Goal: Ask a question: Seek information or help from site administrators or community

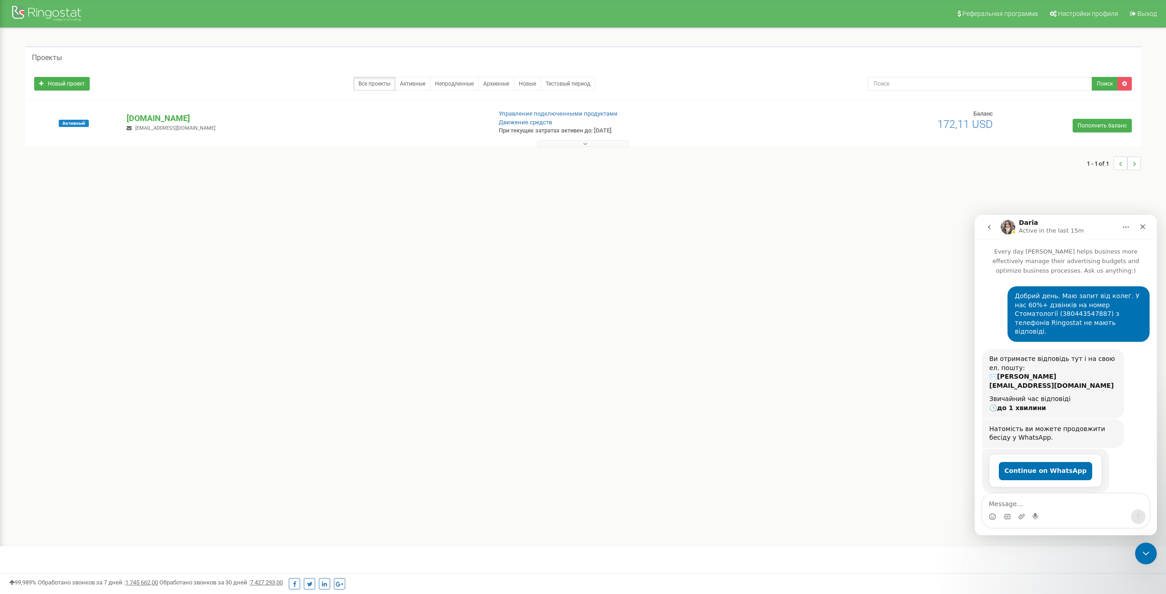
scroll to position [445, 0]
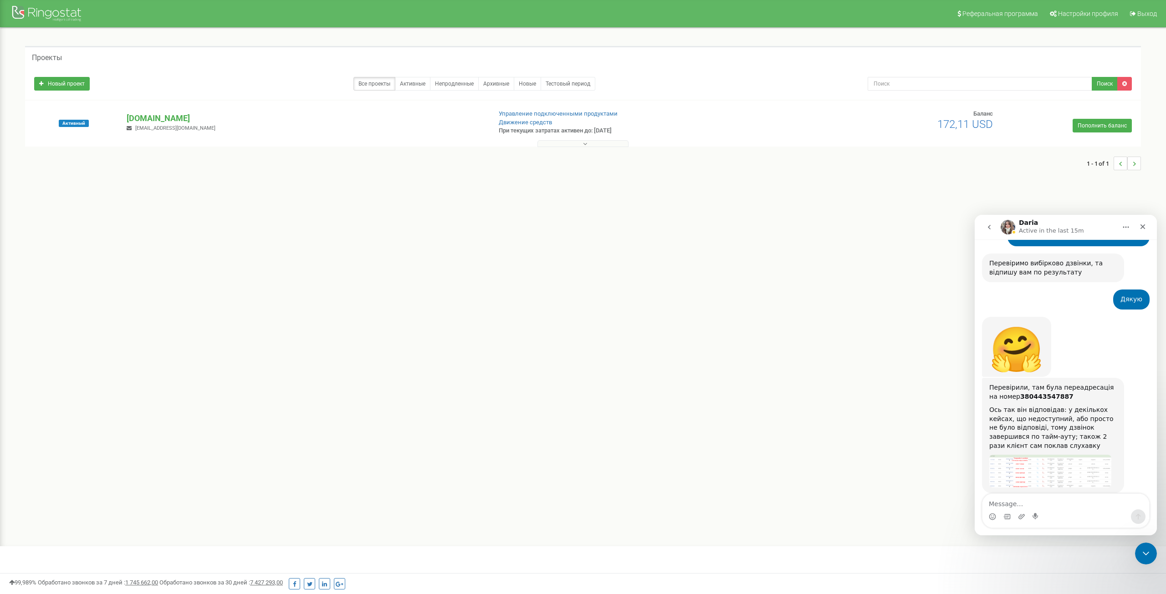
click at [1044, 460] on img "Daria says…" at bounding box center [1050, 471] width 122 height 32
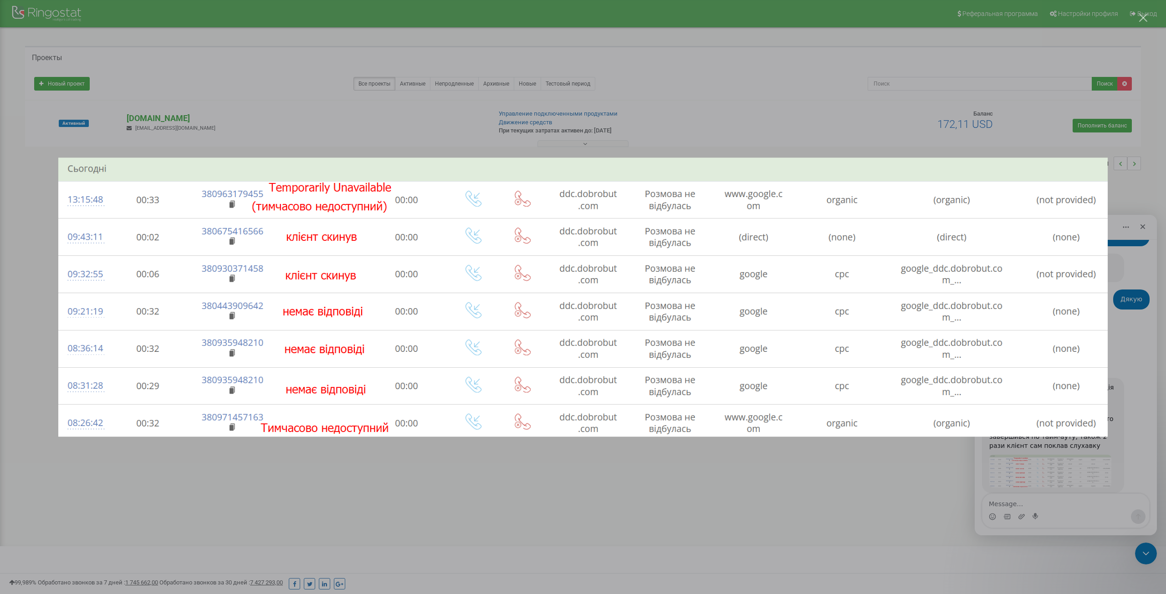
scroll to position [0, 0]
click at [1036, 472] on div "Intercom messenger" at bounding box center [583, 297] width 1166 height 594
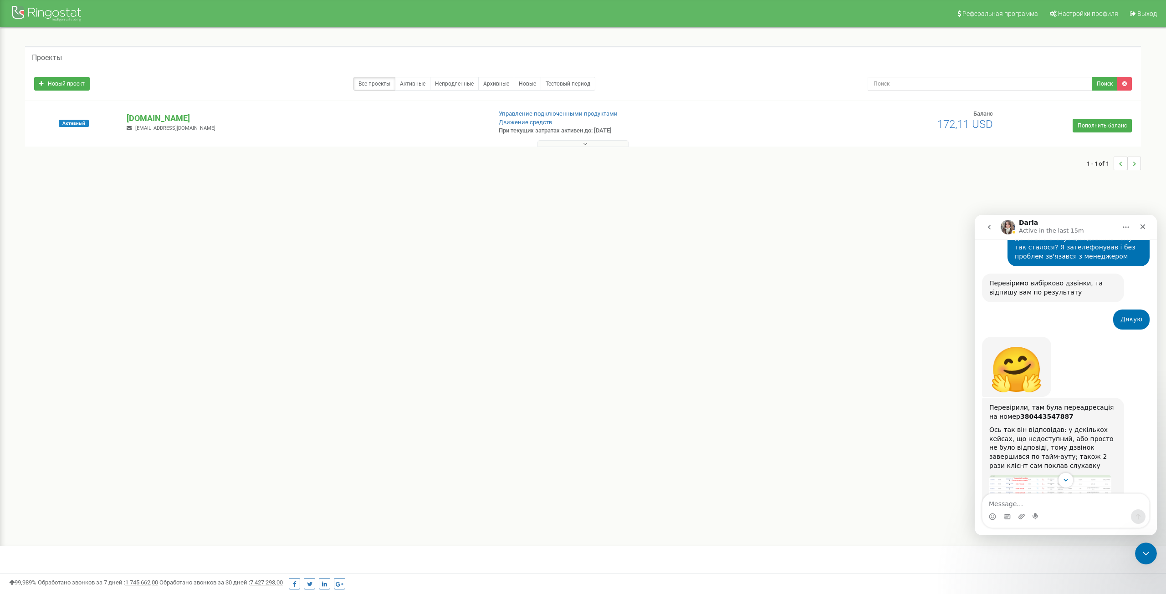
scroll to position [445, 0]
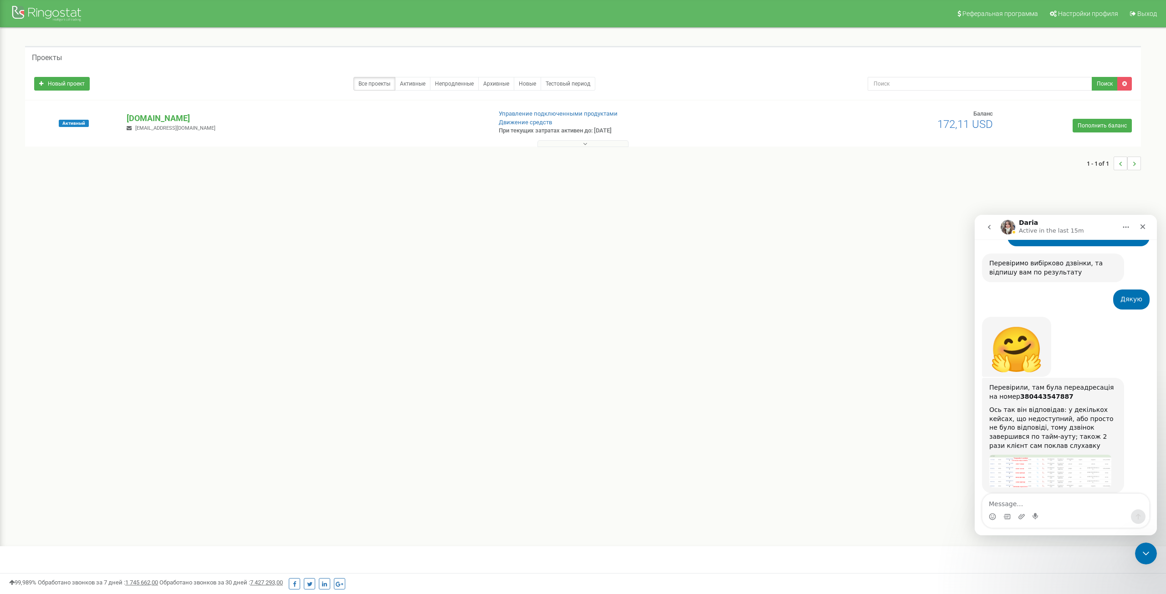
click at [1036, 455] on img "Daria says…" at bounding box center [1050, 471] width 122 height 32
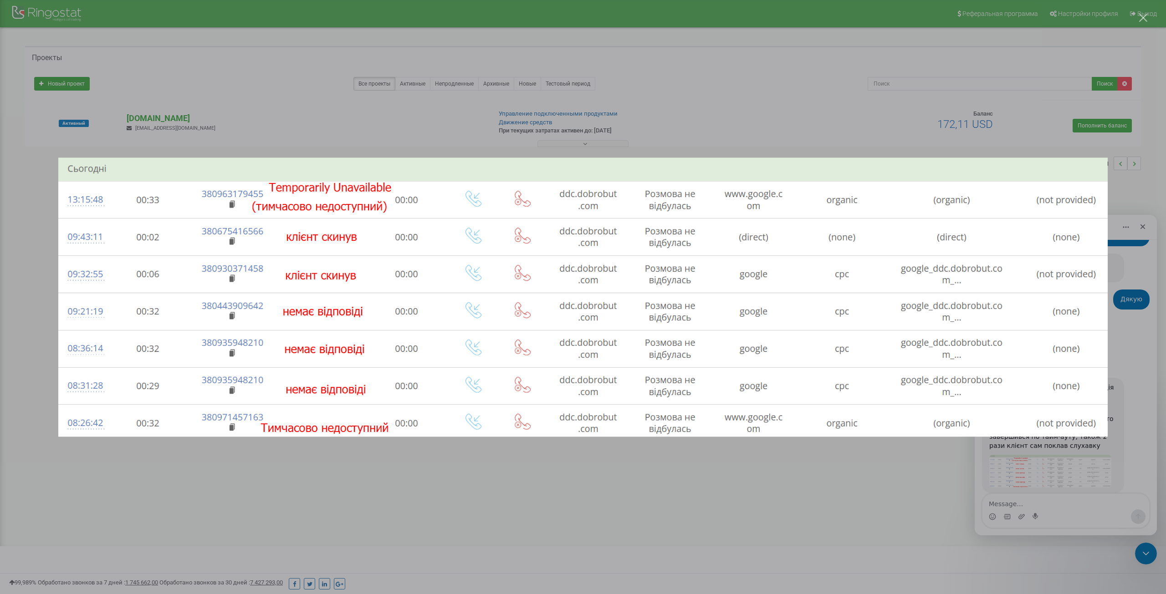
click at [1054, 466] on div "Intercom messenger" at bounding box center [583, 297] width 1166 height 594
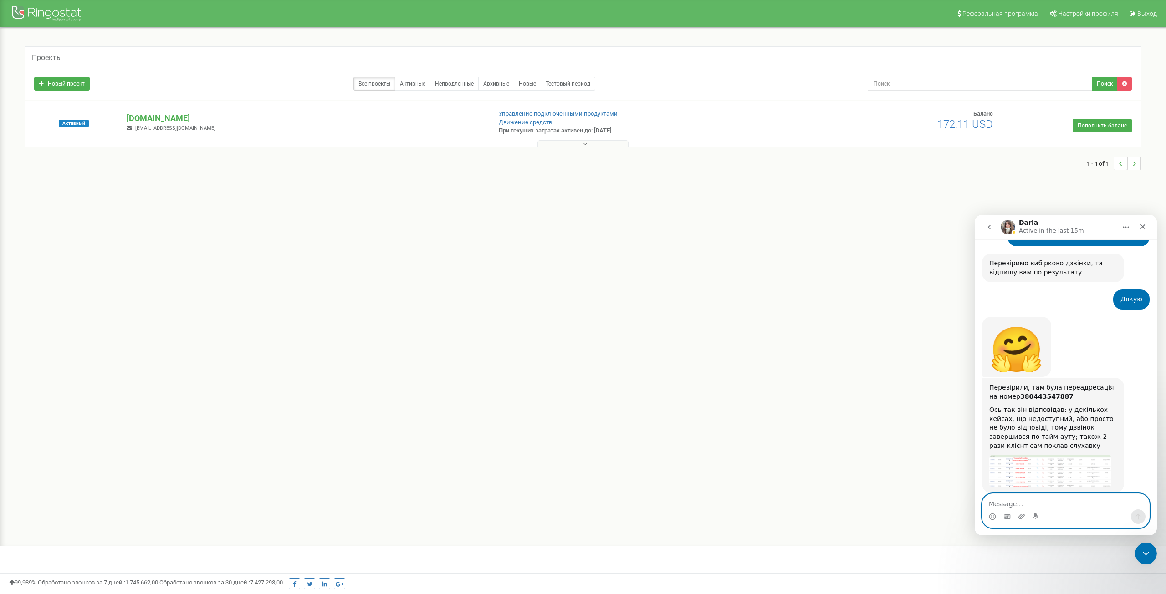
click at [1065, 503] on textarea "Message…" at bounding box center [1066, 501] width 167 height 15
type textarea "з"
click at [1053, 455] on img "Daria says…" at bounding box center [1050, 471] width 122 height 32
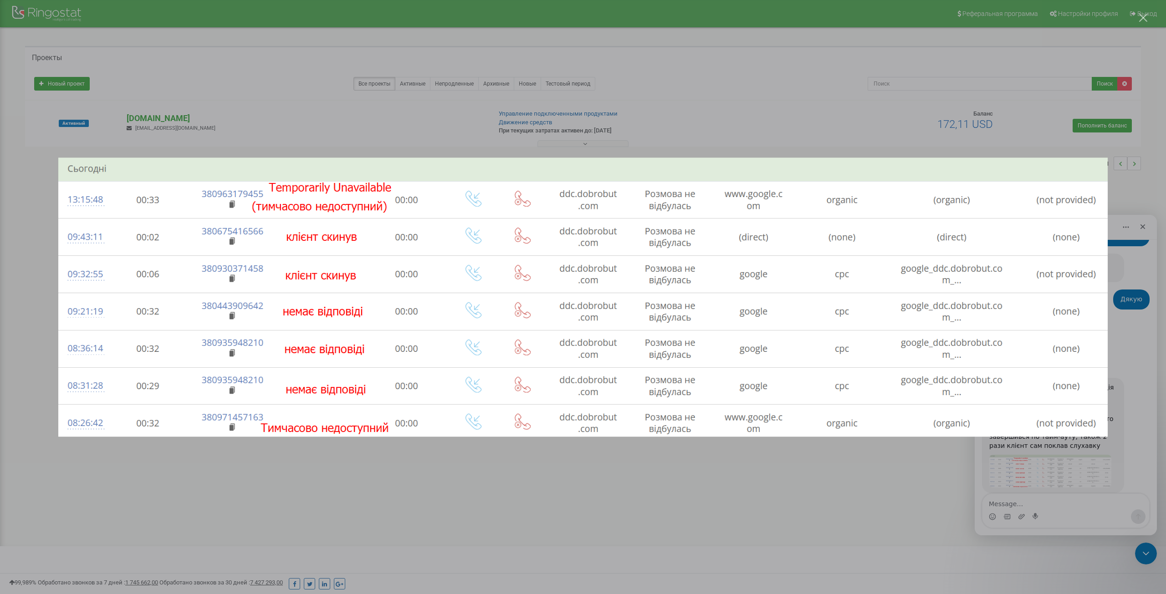
click at [1052, 478] on div "Intercom messenger" at bounding box center [583, 297] width 1166 height 594
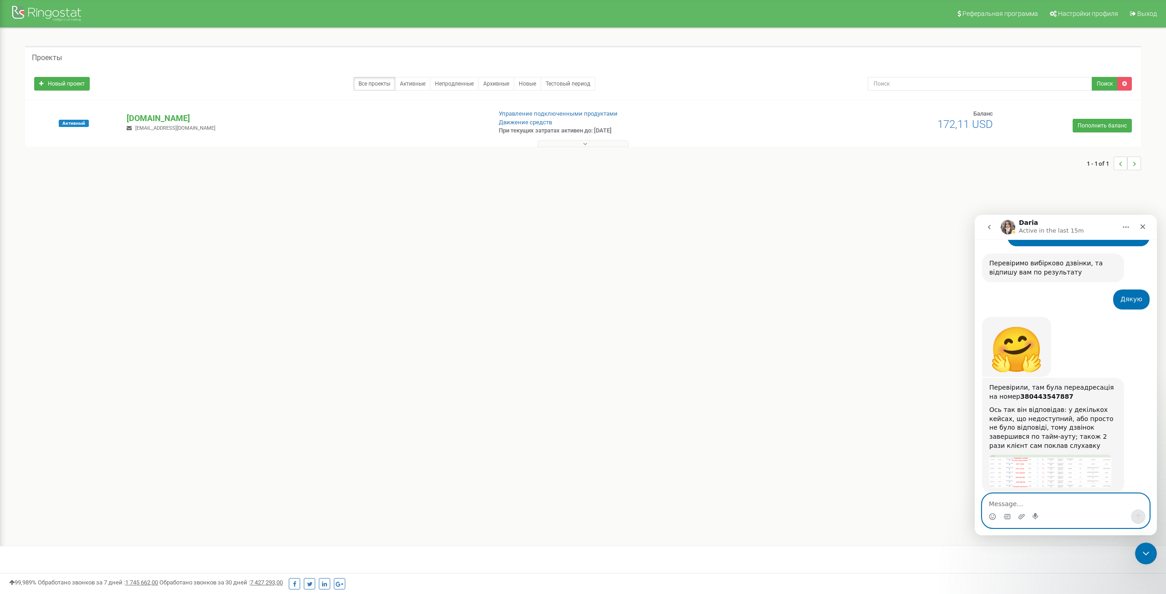
click at [1034, 499] on textarea "Message…" at bounding box center [1066, 501] width 167 height 15
click at [1031, 450] on div "Daria says…" at bounding box center [1053, 452] width 128 height 5
click at [1034, 455] on img "Daria says…" at bounding box center [1050, 471] width 122 height 32
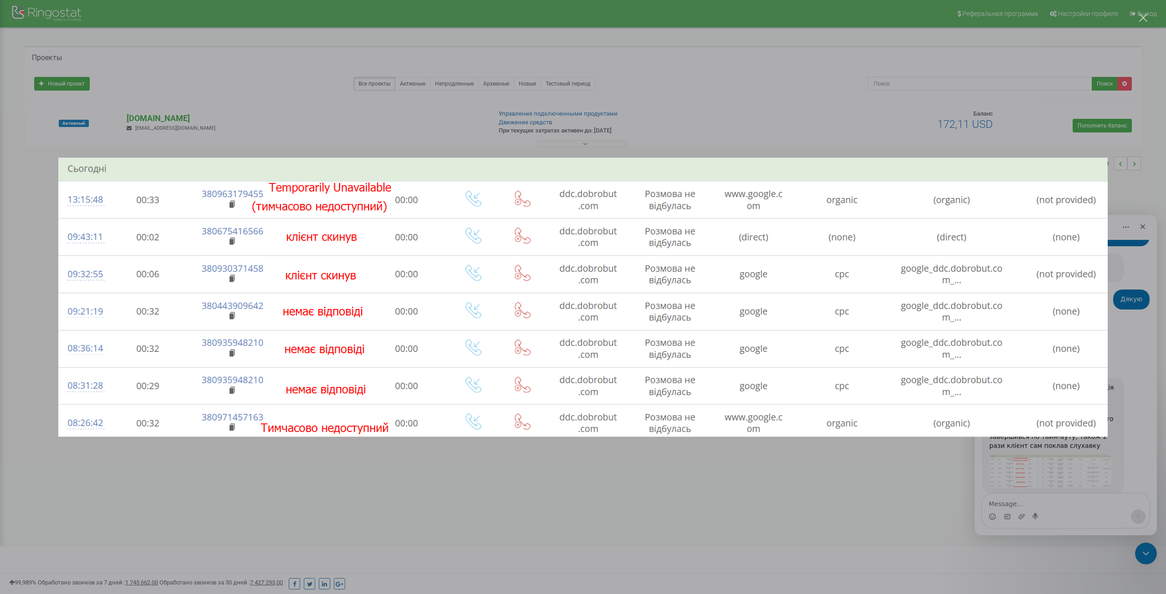
click at [1059, 491] on div "Intercom messenger" at bounding box center [583, 297] width 1166 height 594
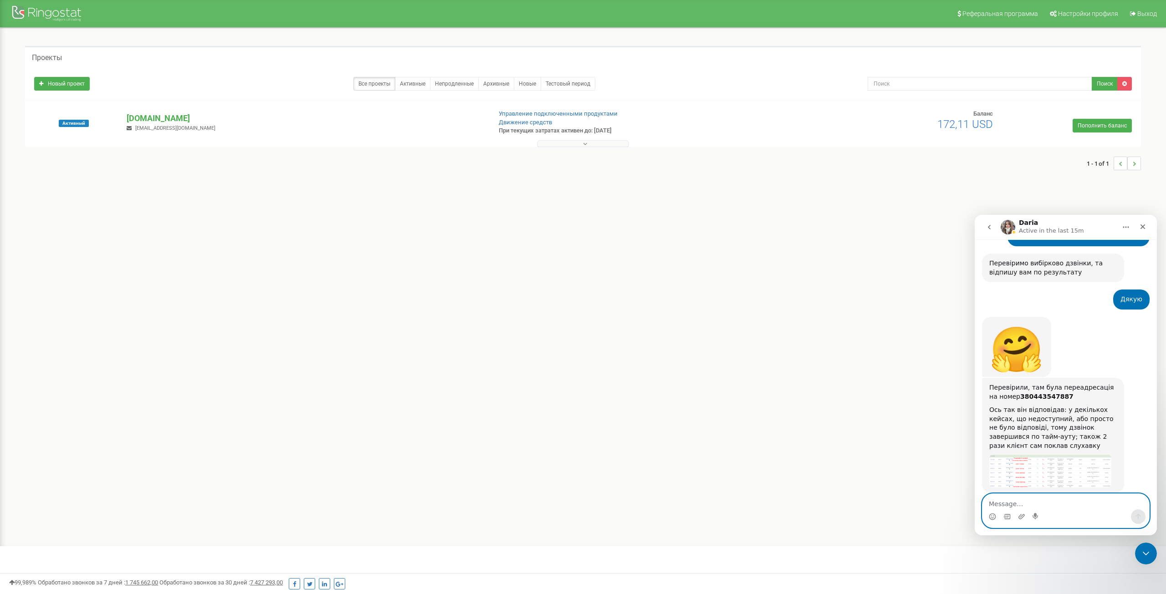
click at [1058, 505] on textarea "Message…" at bounding box center [1066, 501] width 167 height 15
type textarea "а недоступний це які можуть бути причини?"
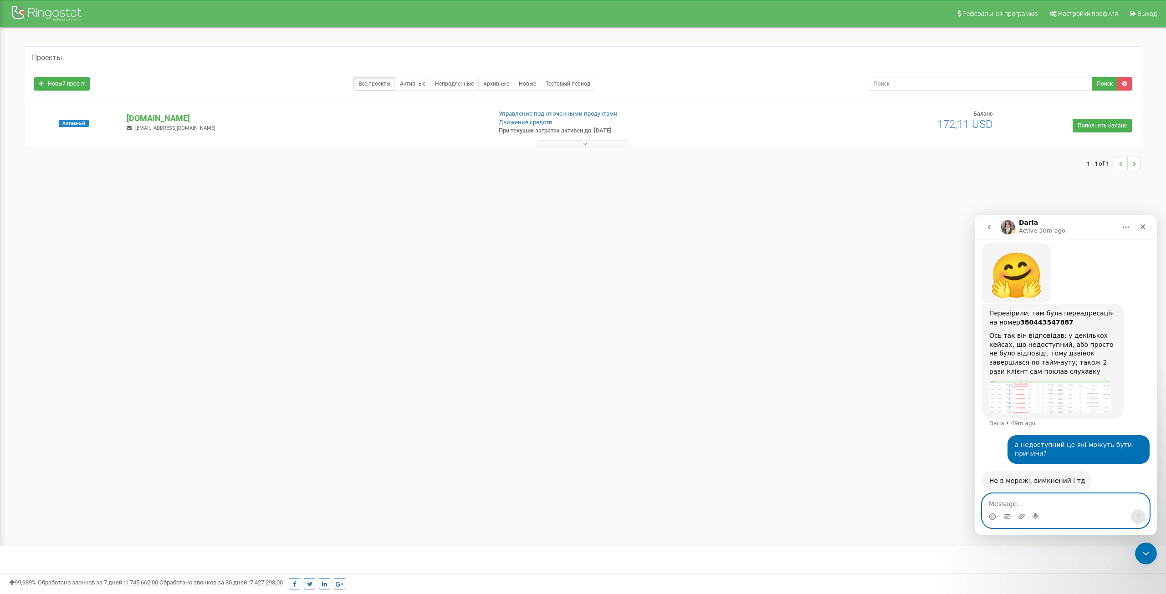
scroll to position [517, 0]
type textarea "зрозумів, дякую"
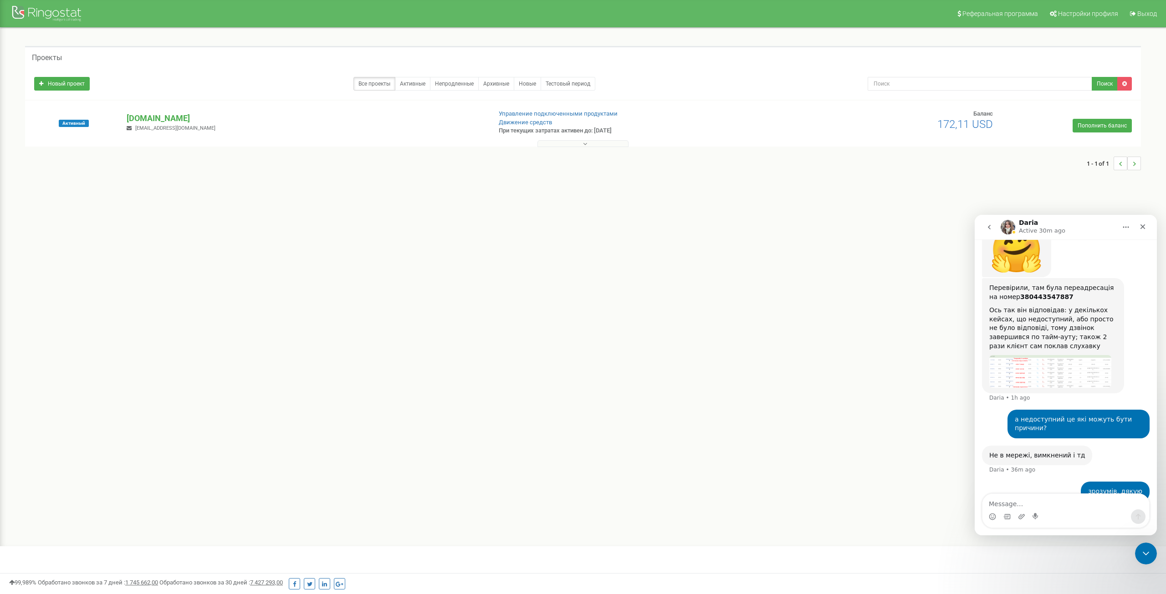
click at [1041, 357] on img "Daria says…" at bounding box center [1050, 371] width 122 height 32
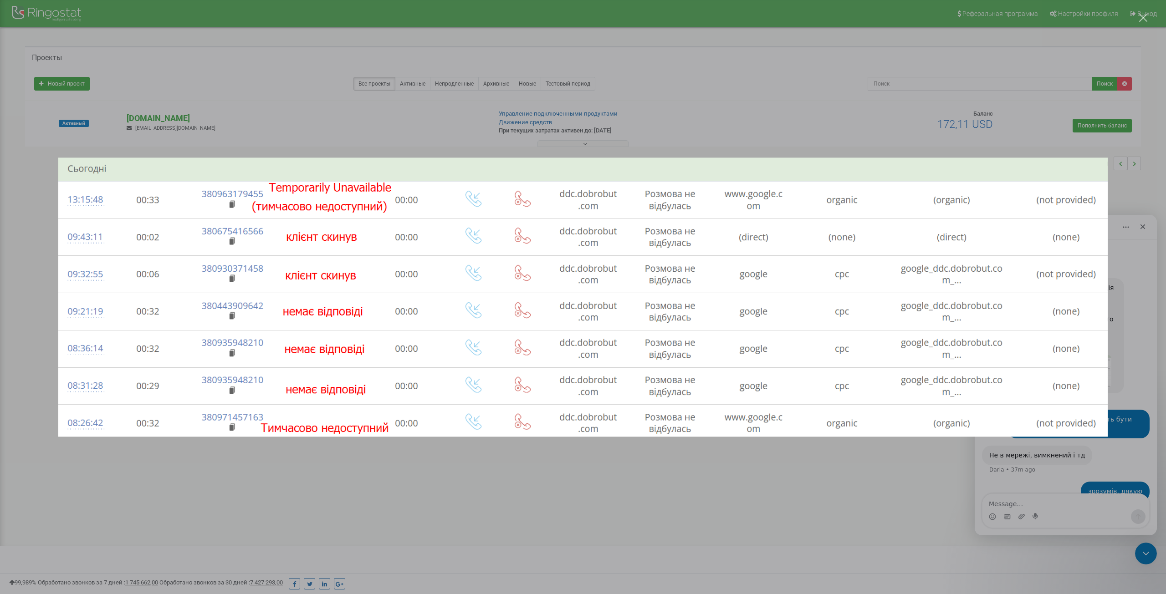
click at [1123, 312] on div "Intercom messenger" at bounding box center [583, 297] width 1166 height 594
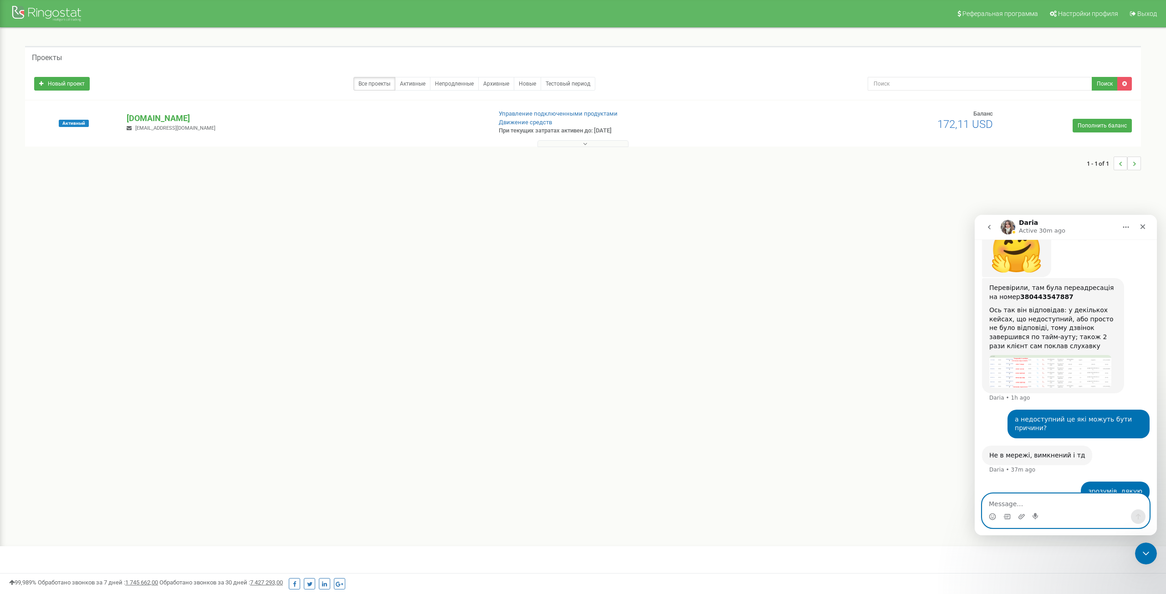
click at [1034, 502] on textarea "Message…" at bounding box center [1066, 501] width 167 height 15
type textarea "а підкажіть ще, будь ласка, щодо цього номеру?"
click at [1040, 293] on b "380443547887" at bounding box center [1046, 296] width 53 height 7
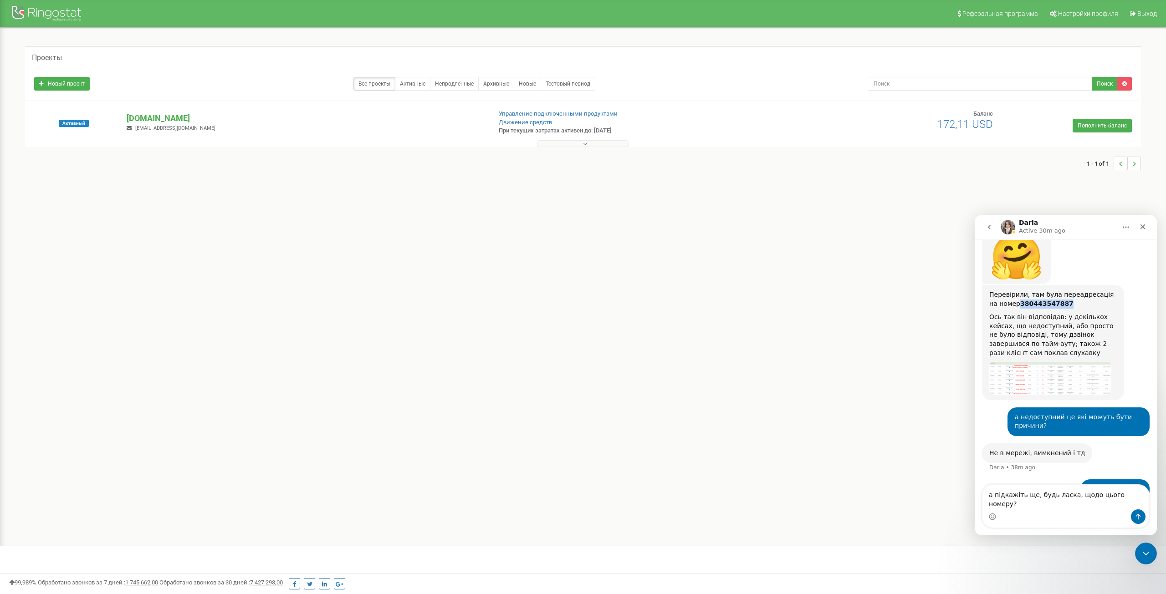
click at [1040, 291] on div "Перевірили, там була переадресація на номер 380443547887" at bounding box center [1053, 300] width 128 height 18
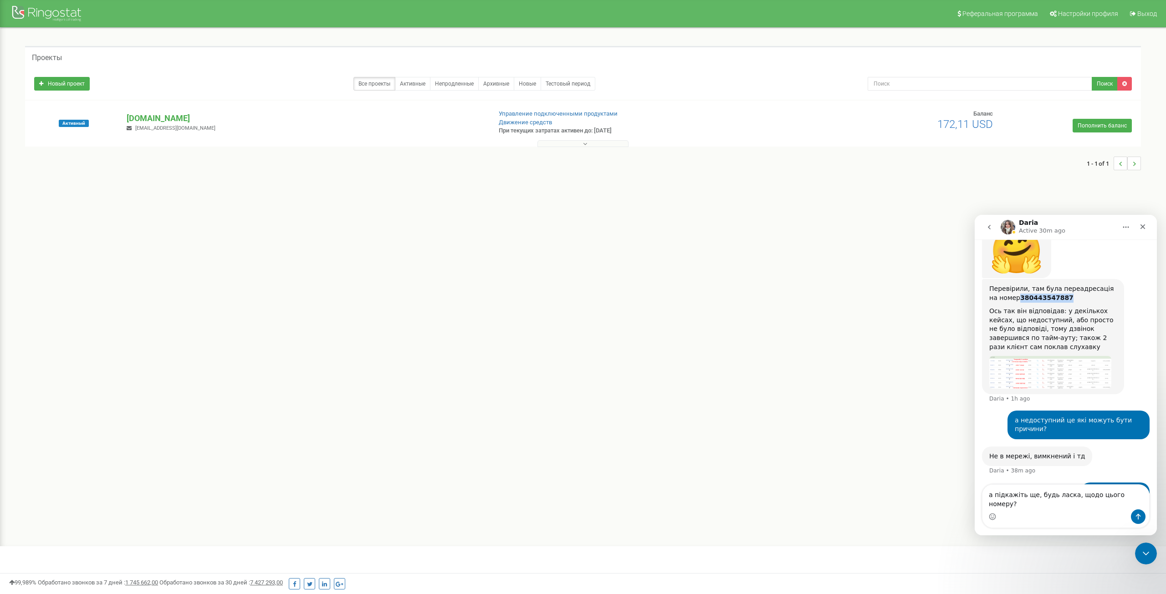
scroll to position [544, 0]
copy b "380443547887"
click at [164, 116] on p "[DOMAIN_NAME]" at bounding box center [305, 119] width 357 height 12
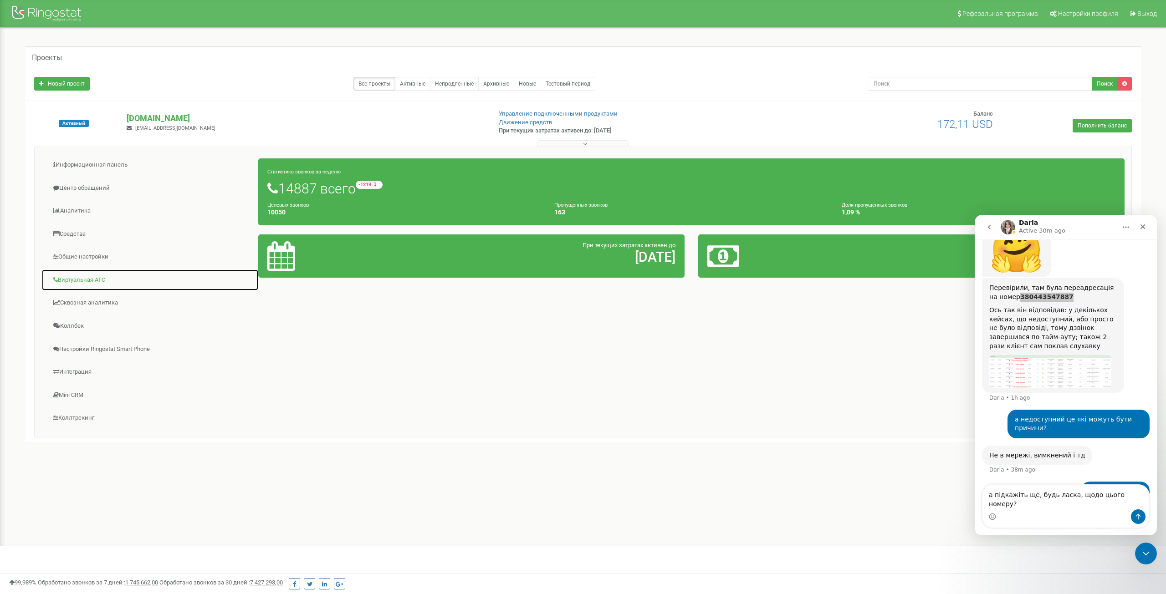
click at [75, 280] on link "Виртуальная АТС" at bounding box center [149, 280] width 217 height 22
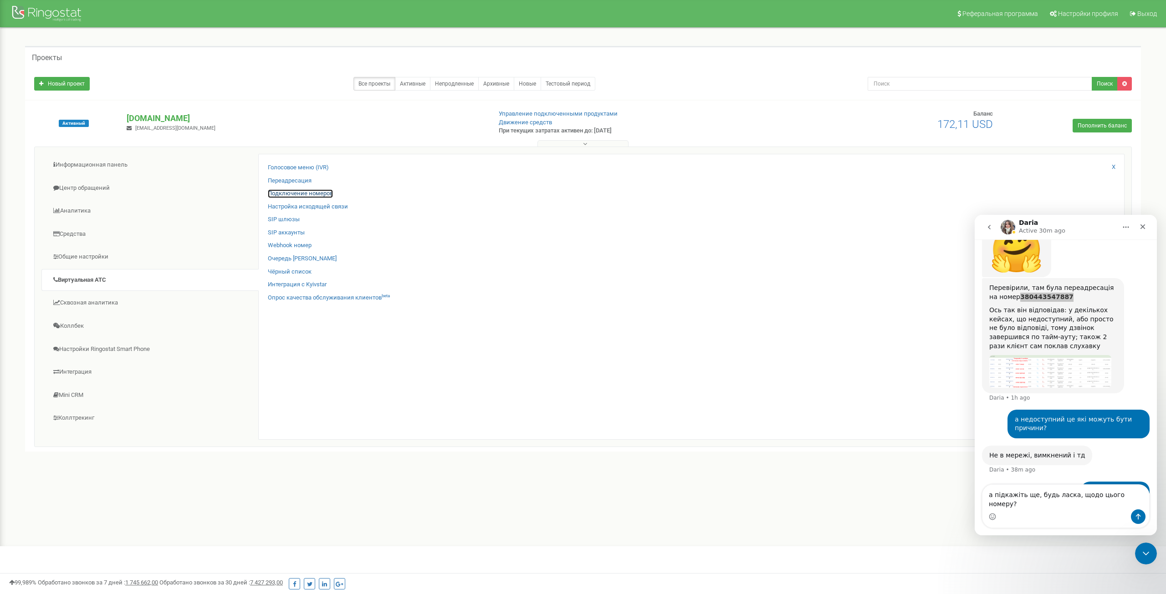
click at [300, 194] on link "Подключение номеров" at bounding box center [300, 193] width 65 height 9
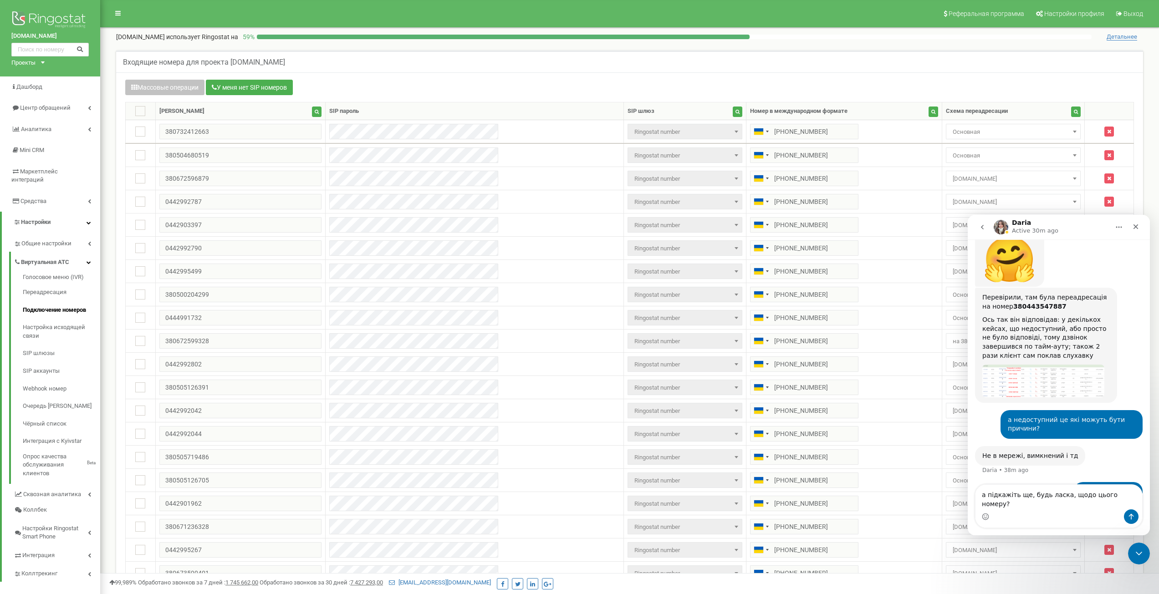
scroll to position [535, 0]
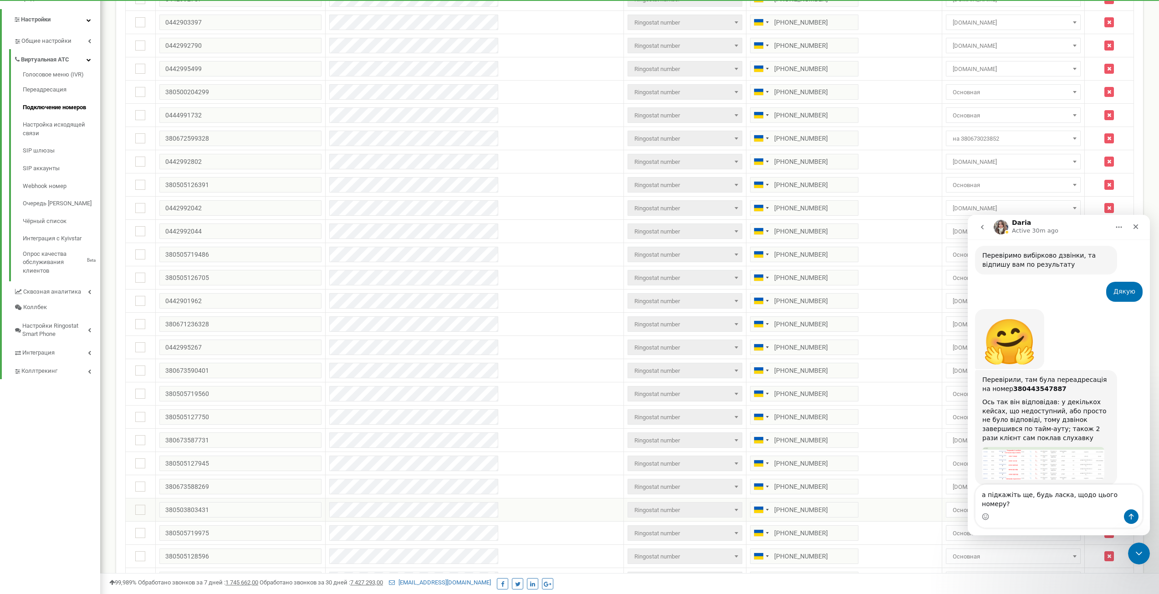
scroll to position [0, 0]
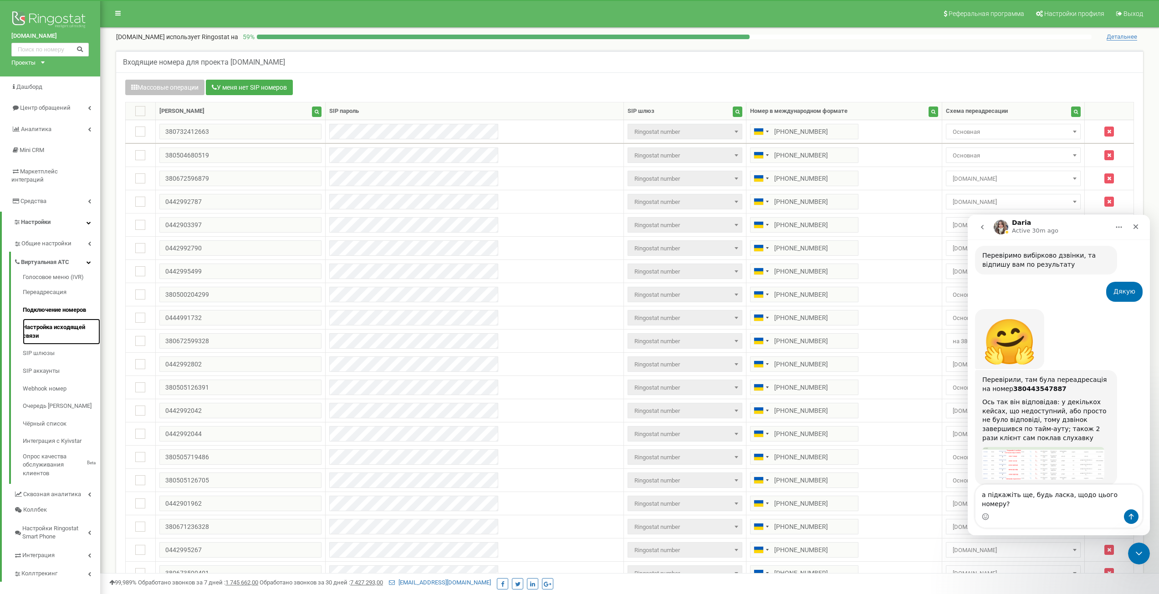
click at [44, 323] on link "Настройка исходящей связи" at bounding box center [61, 332] width 77 height 26
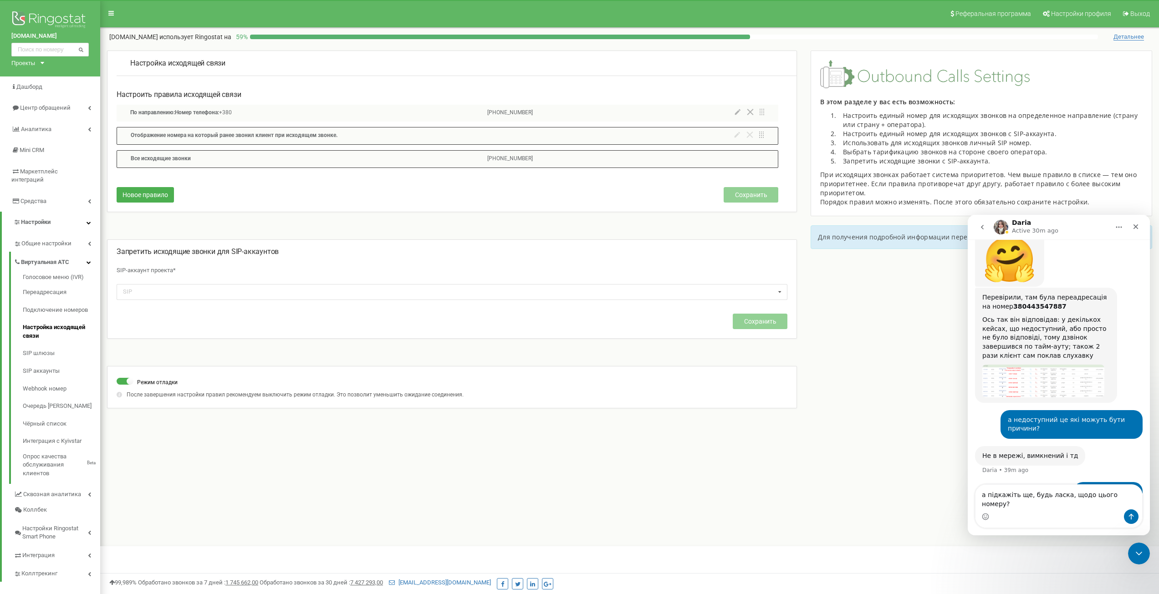
scroll to position [535, 0]
click at [1126, 506] on textarea "а підкажіть ще, будь ласка, щодо цього номеру?" at bounding box center [1059, 497] width 167 height 25
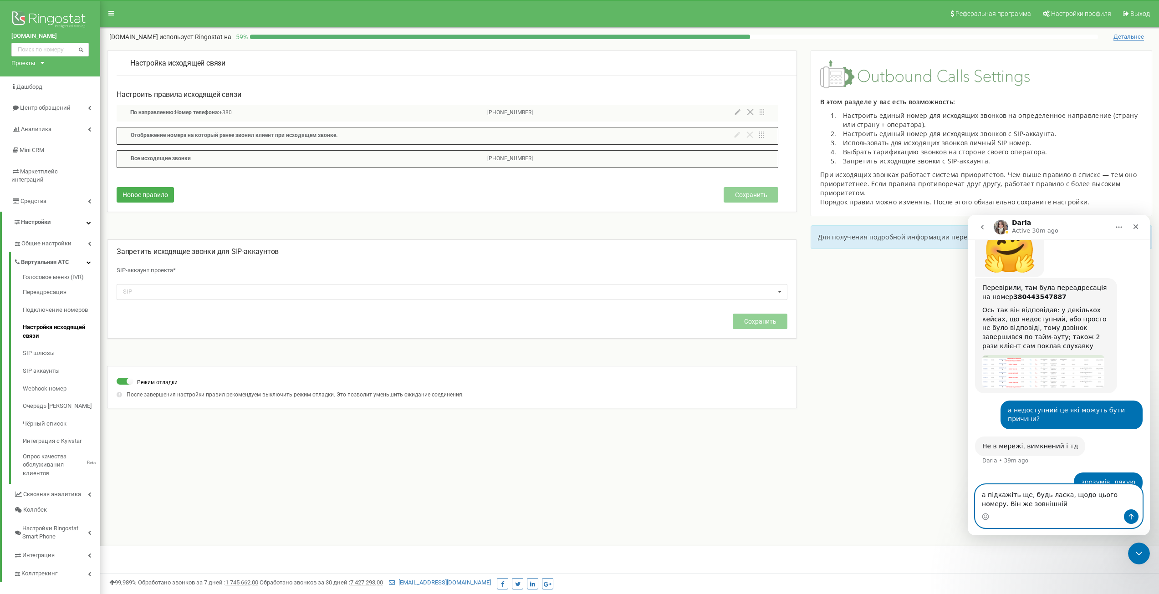
click at [1040, 508] on textarea "а підкажіть ще, будь ласка, щодо цього номеру. Він же зовнішній" at bounding box center [1059, 497] width 167 height 25
drag, startPoint x: 1033, startPoint y: 507, endPoint x: 992, endPoint y: 507, distance: 41.5
click at [992, 507] on textarea "а підкажіть ще, будь ласка, щодо цього номеру. Він же зовнішній" at bounding box center [1059, 497] width 167 height 25
type textarea "а підкажіть ще, будь ласка, щодо цього номеру. Він же"
click at [45, 284] on link "Переадресация" at bounding box center [61, 293] width 77 height 18
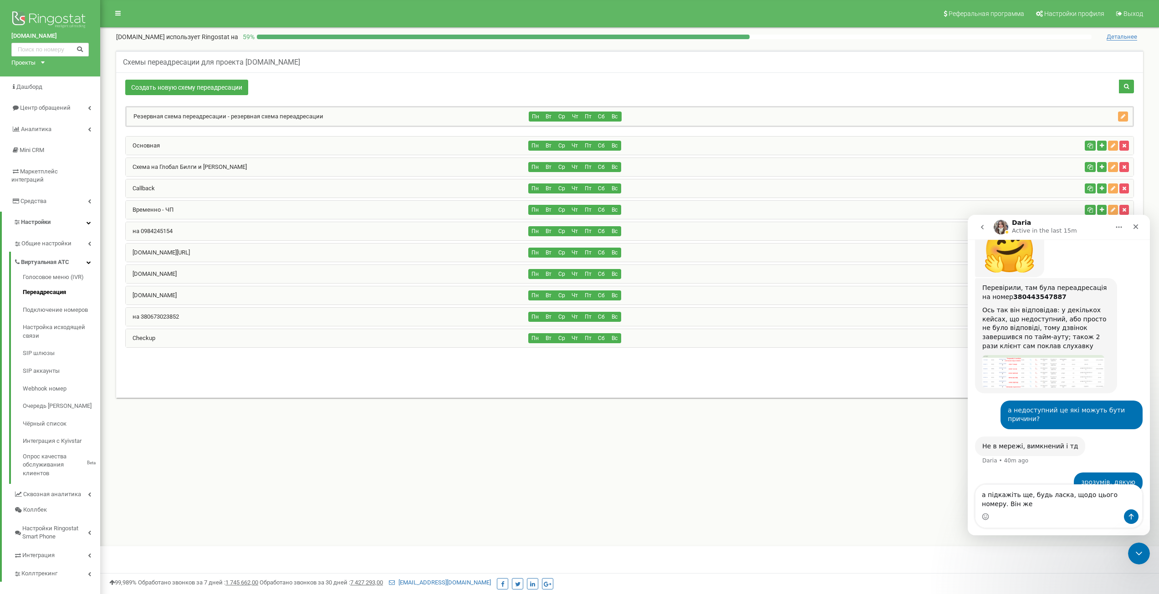
scroll to position [579, 0]
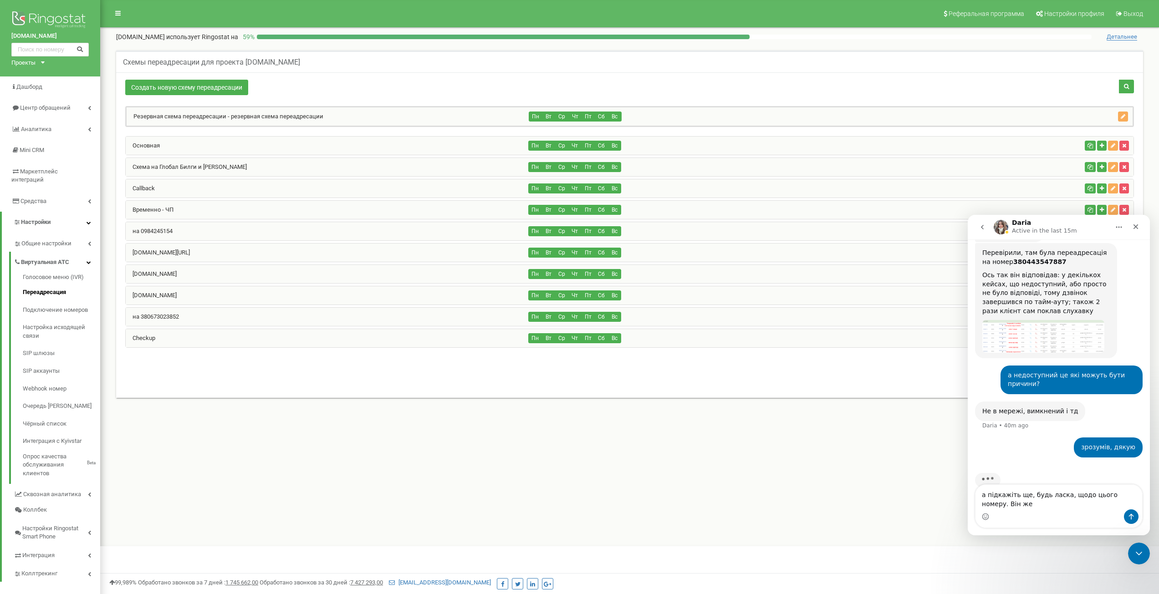
click at [172, 281] on div "[DOMAIN_NAME]" at bounding box center [327, 274] width 403 height 18
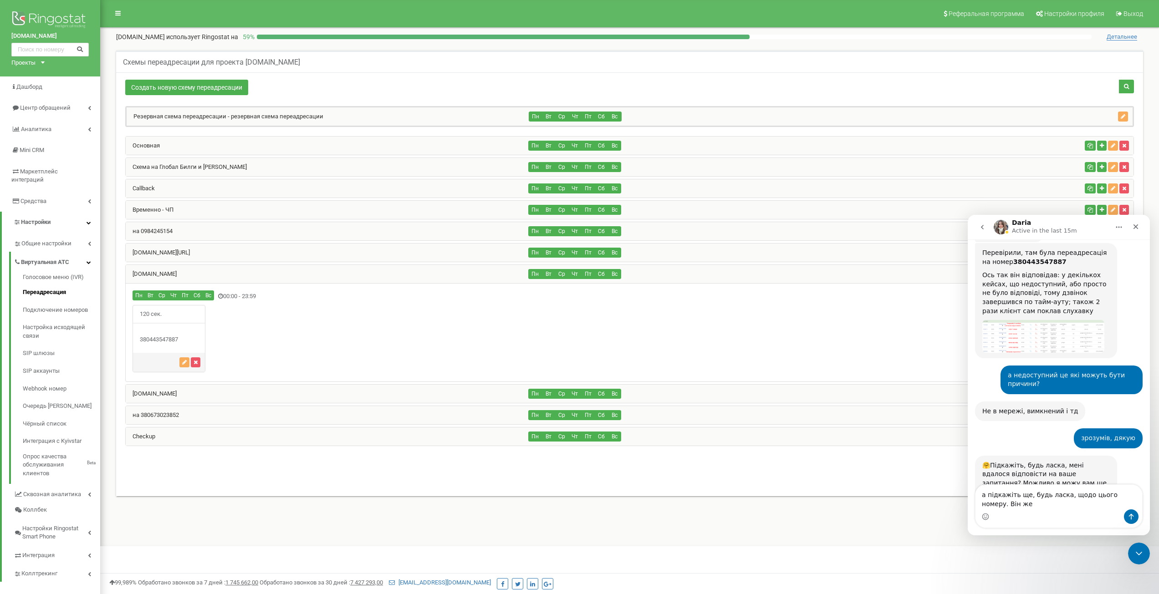
scroll to position [589, 0]
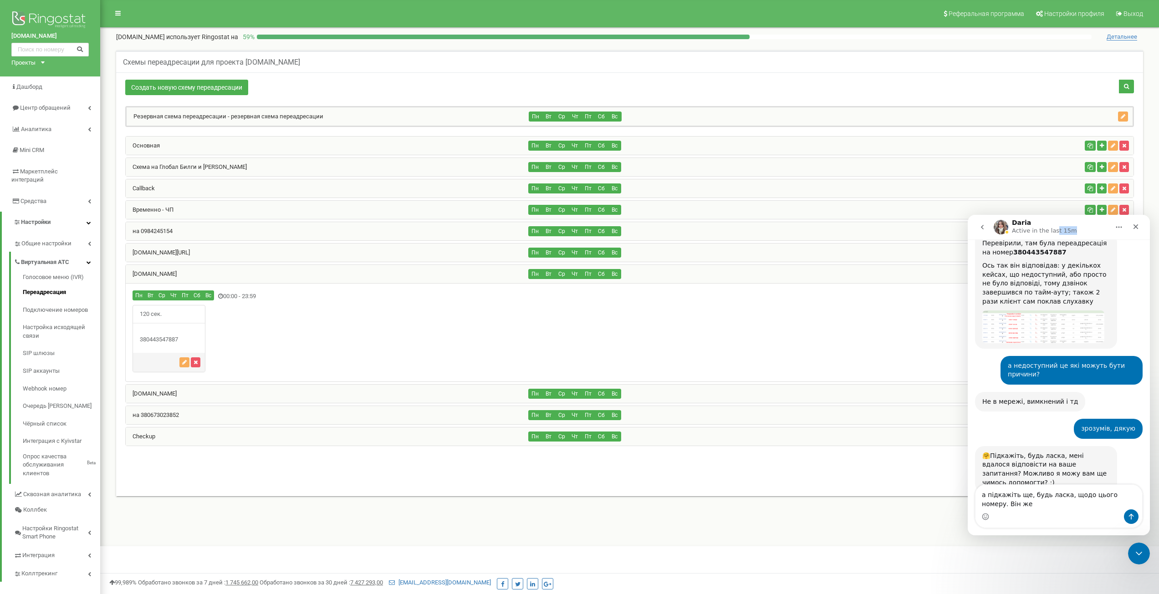
drag, startPoint x: 1079, startPoint y: 225, endPoint x: 1051, endPoint y: 229, distance: 28.1
click at [1052, 228] on div "Daria Active in the last 15m" at bounding box center [1052, 228] width 116 height 16
drag, startPoint x: 1013, startPoint y: 506, endPoint x: 1123, endPoint y: 496, distance: 110.2
click at [1123, 496] on textarea "а підкажіть ще, будь ласка, щодо цього номеру. Він же" at bounding box center [1059, 497] width 167 height 25
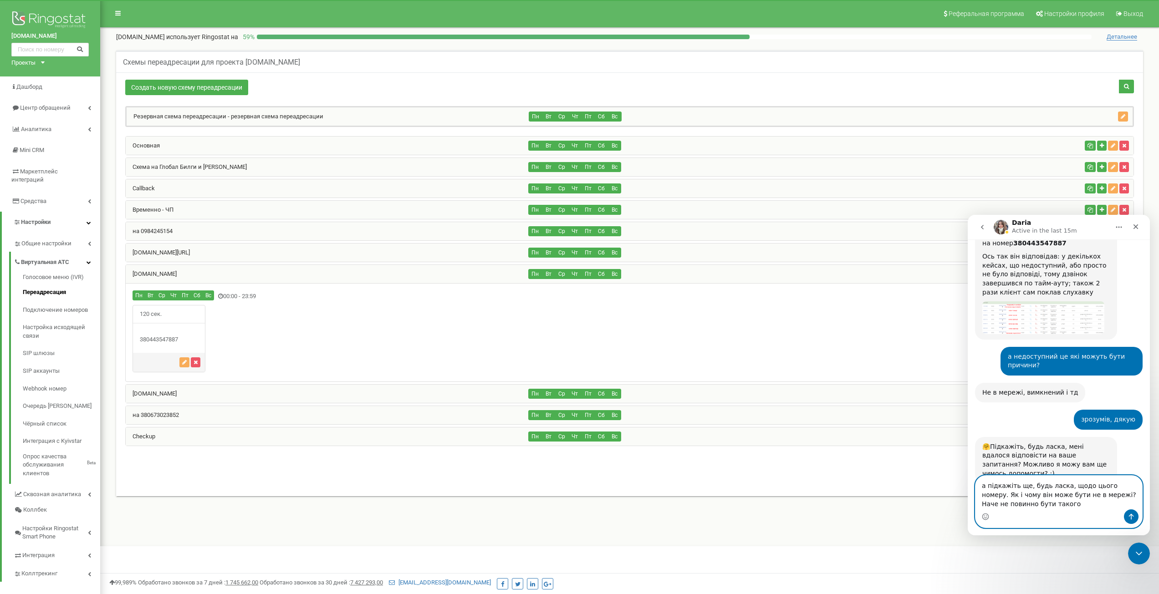
type textarea "а підкажіть ще, будь ласка, щодо цього номеру. Як і чому він може бути не в мер…"
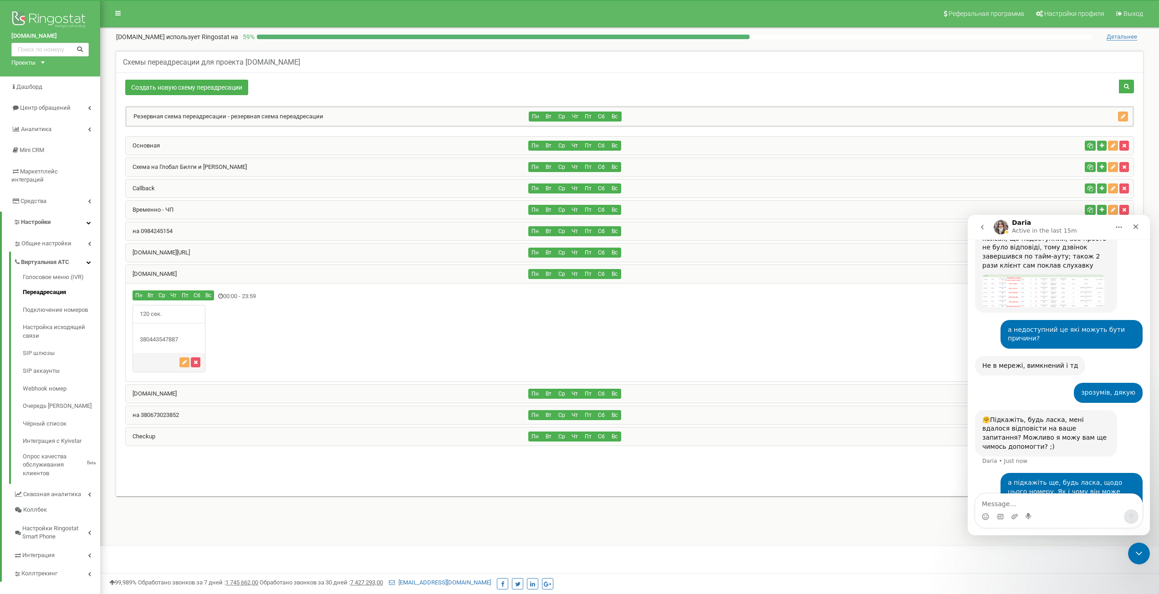
click at [949, 325] on div "120 сек." at bounding box center [630, 339] width 1008 height 68
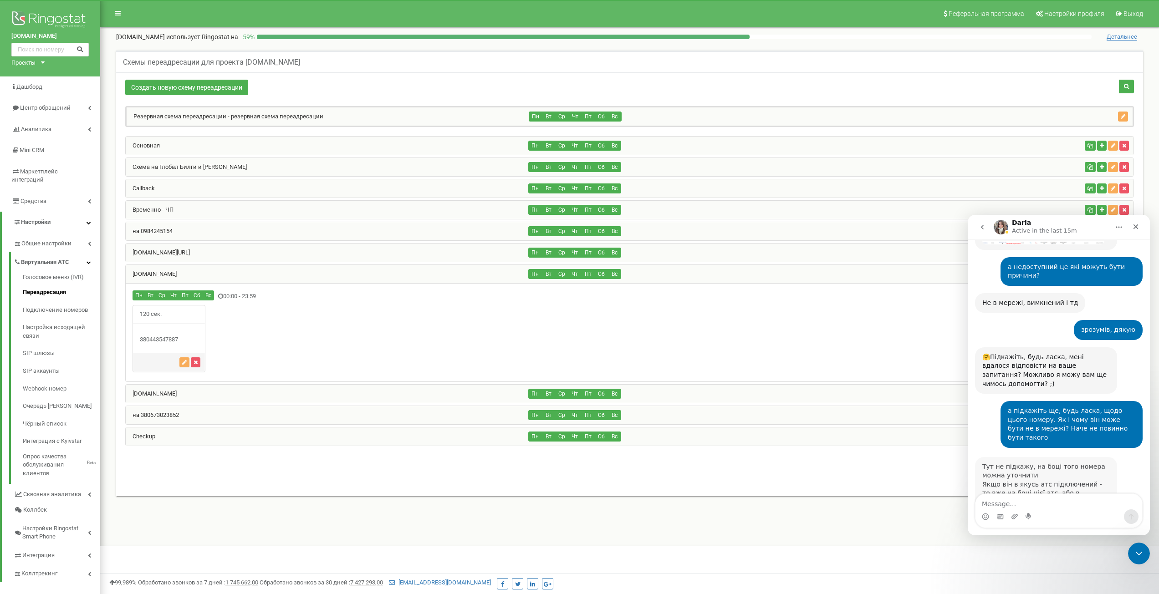
scroll to position [706, 0]
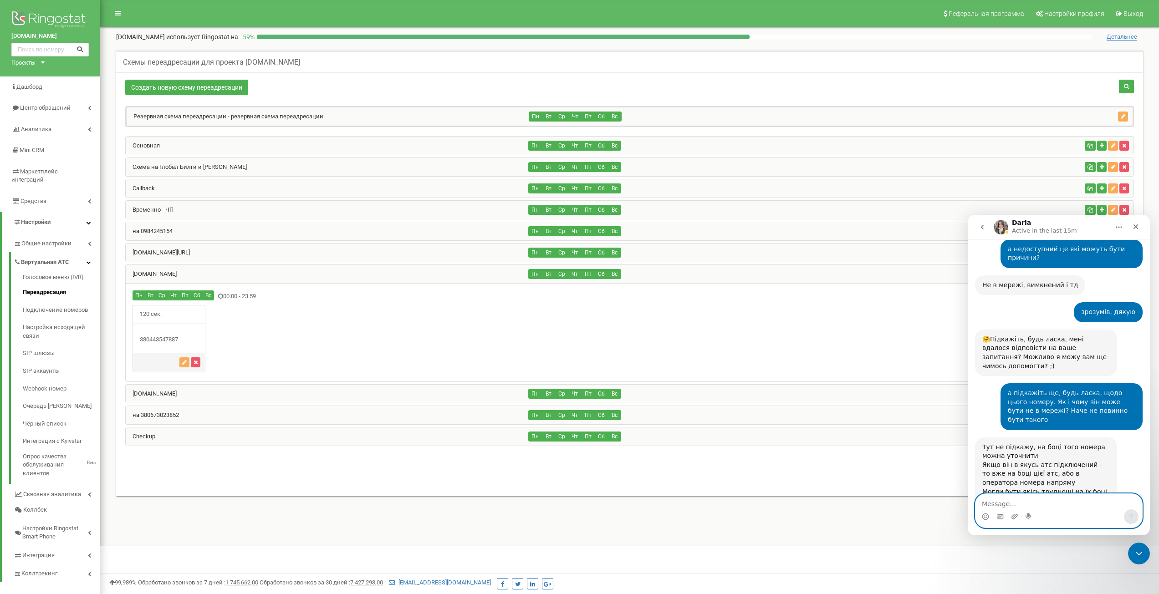
click at [1021, 506] on textarea "Message…" at bounding box center [1059, 501] width 167 height 15
type textarea "дякую, зрозумів"
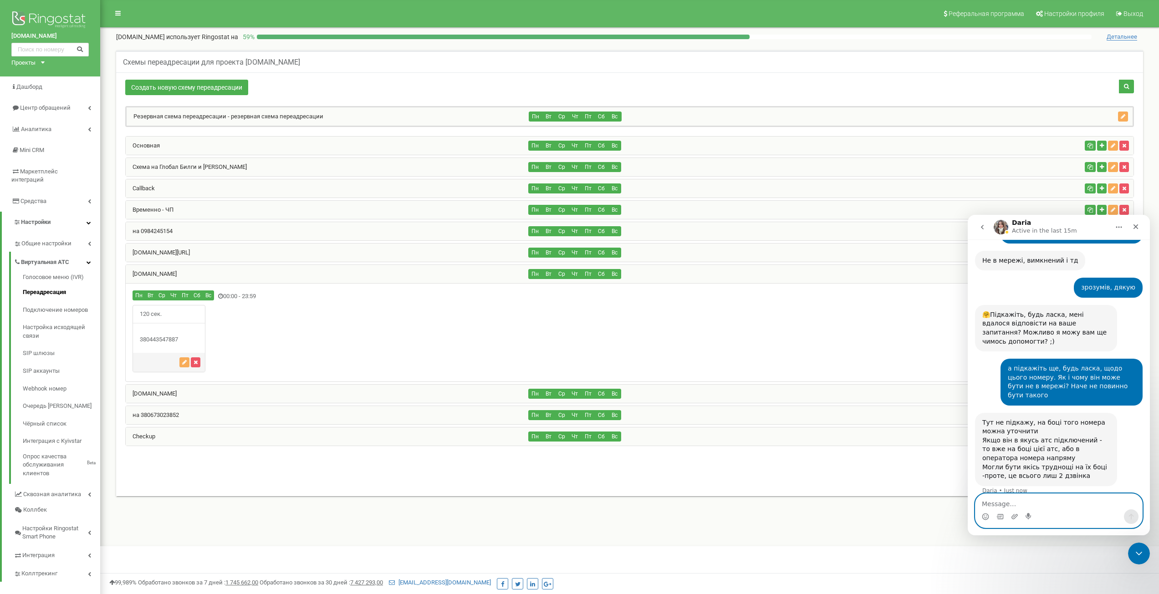
scroll to position [733, 0]
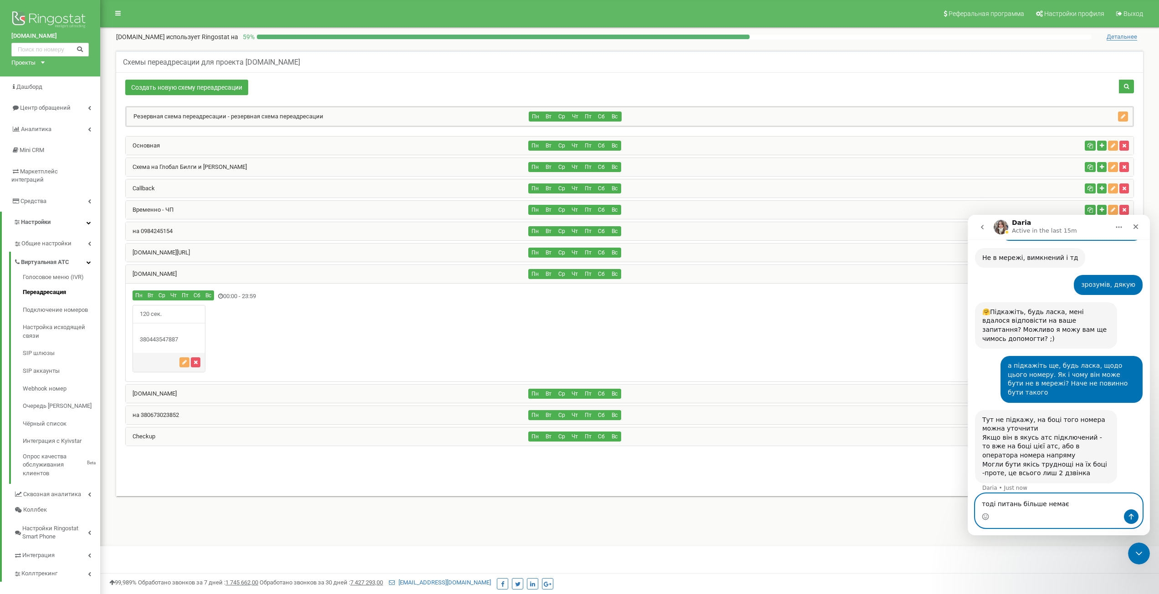
type textarea "тоді питань більше немає"
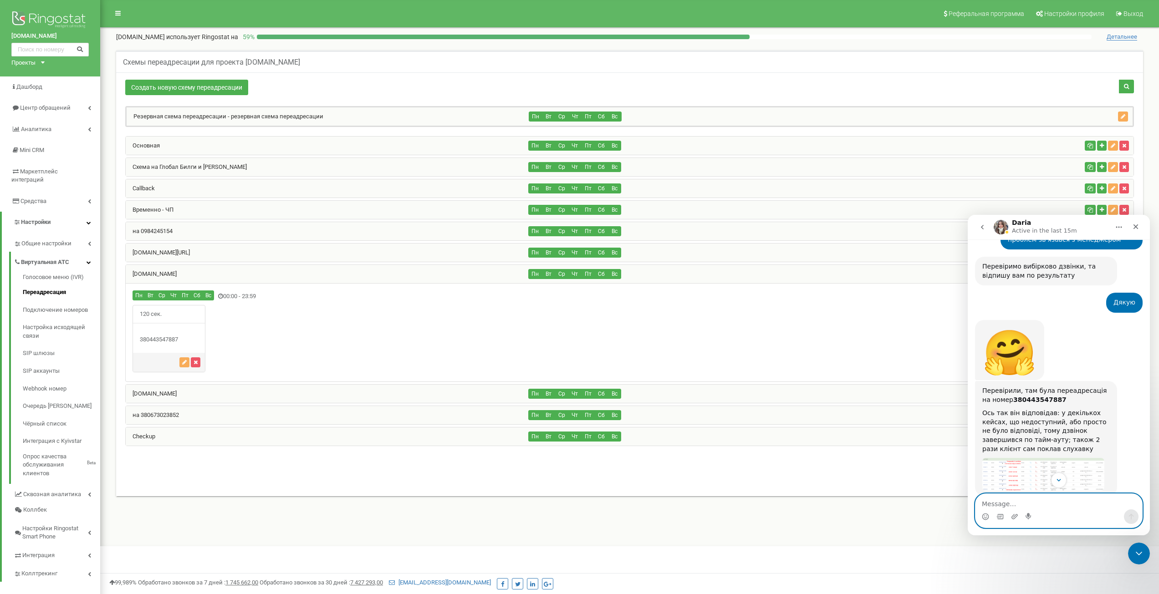
scroll to position [435, 0]
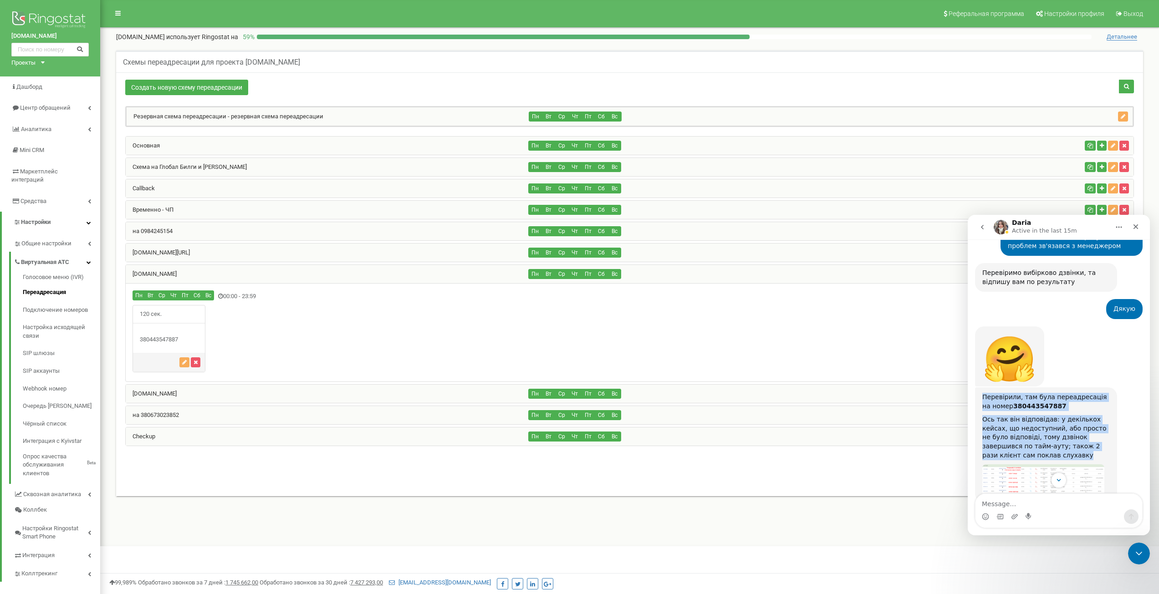
drag, startPoint x: 983, startPoint y: 379, endPoint x: 1018, endPoint y: 435, distance: 65.6
click at [1018, 436] on div "Перевірили, там була переадресація на номер 380443547887 Ось так він відповідав…" at bounding box center [1047, 445] width 128 height 104
copy div "Перевірили, там була переадресація на номер 380443547887 Ось так він відповідав…"
click at [1031, 465] on img "Daria says…" at bounding box center [1044, 481] width 122 height 32
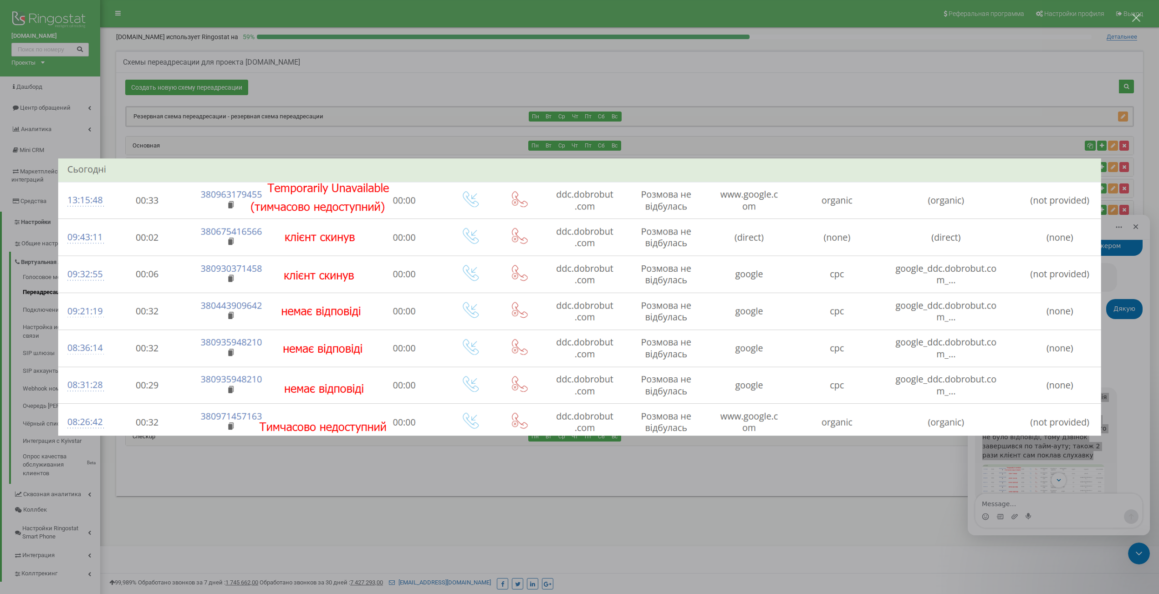
scroll to position [0, 0]
click at [1134, 370] on div "Intercom messenger" at bounding box center [579, 297] width 1159 height 594
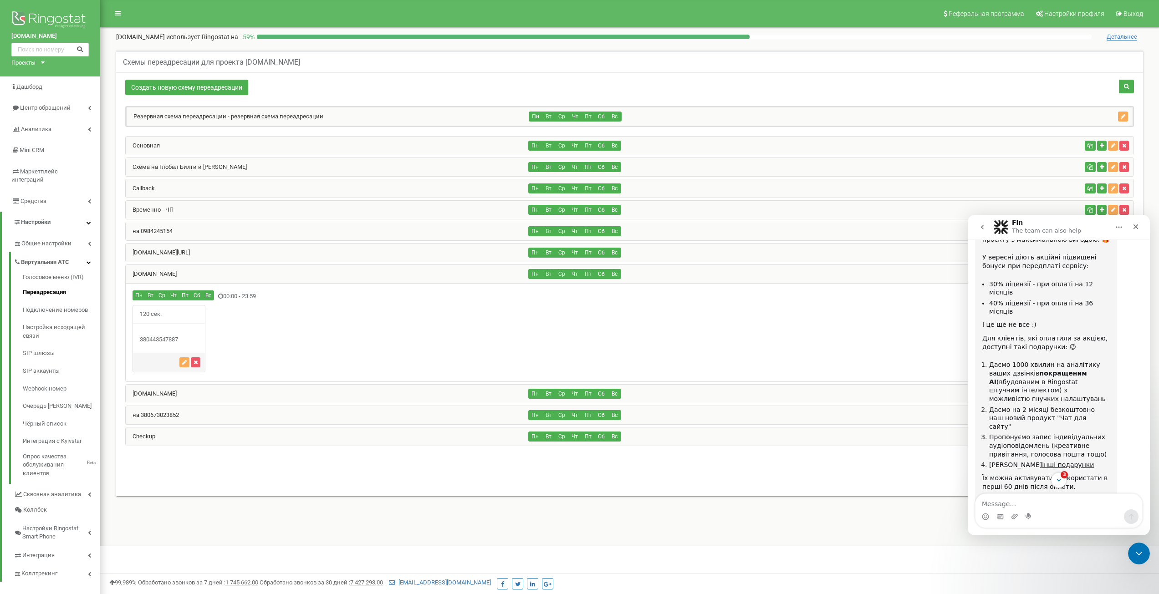
scroll to position [1361, 0]
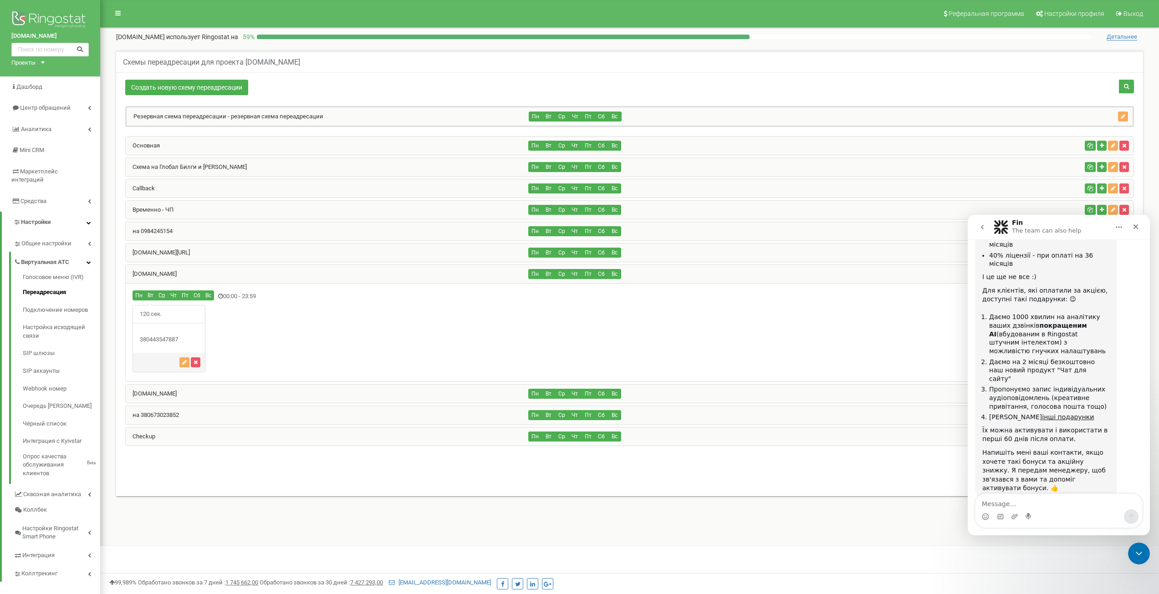
click at [1082, 570] on span "Amazing" at bounding box center [1082, 578] width 16 height 16
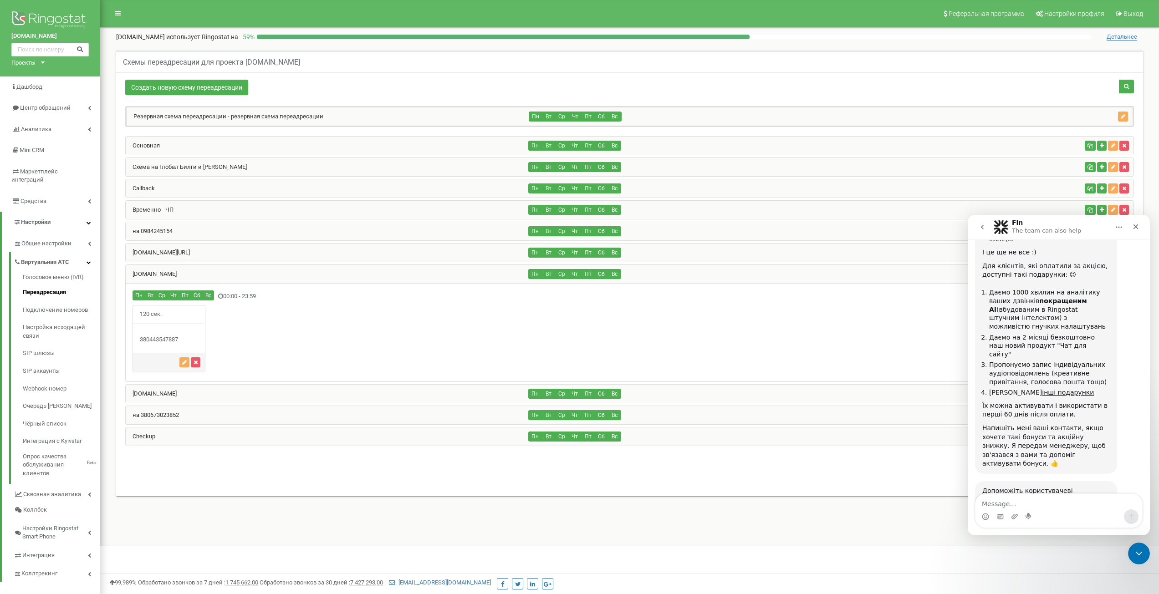
click at [1087, 577] on div "Submit" at bounding box center [1086, 586] width 18 height 18
